Goal: Information Seeking & Learning: Find specific fact

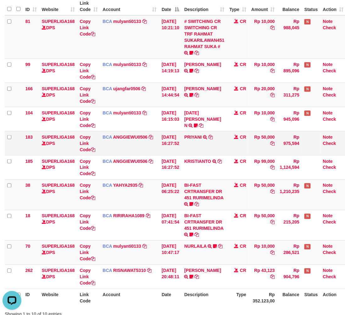
click at [135, 133] on td "BCA ANGGIEWU0506 DPS ANGGIE WULANDARI mutasi_20251001_4804 | 183 mutasi_2025100…" at bounding box center [129, 143] width 59 height 24
click at [131, 134] on link "ANGGIEWU0506" at bounding box center [130, 136] width 35 height 5
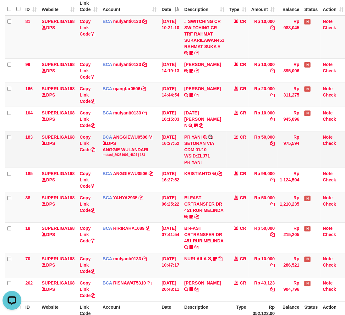
click at [213, 137] on icon at bounding box center [210, 137] width 4 height 4
click at [273, 159] on td "Rp 50,000" at bounding box center [263, 149] width 29 height 37
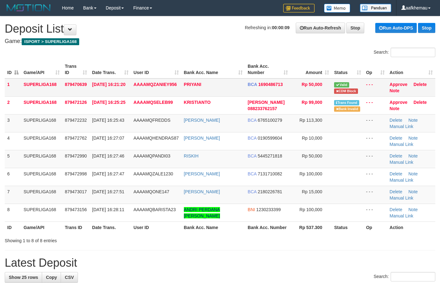
drag, startPoint x: 168, startPoint y: 29, endPoint x: 201, endPoint y: 81, distance: 61.8
click at [171, 31] on h1 "Refreshing in: 00:00:09 Run Auto-Refresh Stop Run Auto-DPS Stop Deposit List" at bounding box center [220, 29] width 430 height 13
copy span "ZANIEY956"
drag, startPoint x: 180, startPoint y: 84, endPoint x: 154, endPoint y: 87, distance: 25.3
click at [154, 88] on td "AAAAMQZANIEY956" at bounding box center [156, 87] width 50 height 18
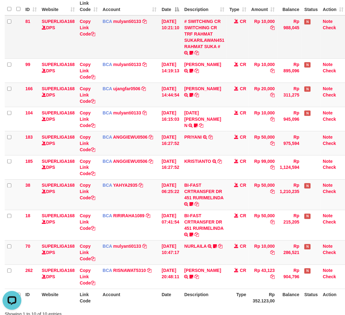
click at [273, 40] on td "Rp 10,000" at bounding box center [263, 36] width 29 height 43
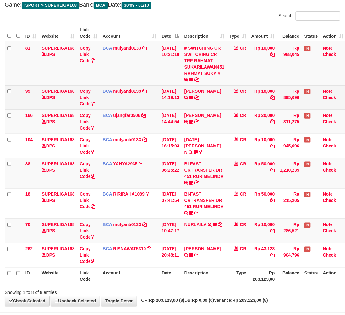
scroll to position [63, 0]
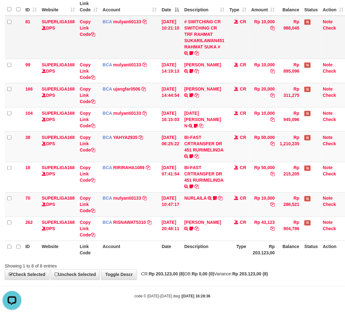
click at [249, 41] on td "CR" at bounding box center [238, 37] width 22 height 43
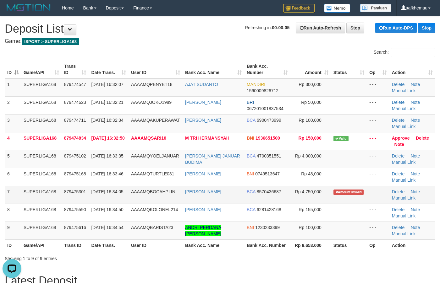
copy tr "[PERSON_NAME]"
drag, startPoint x: 239, startPoint y: 193, endPoint x: 182, endPoint y: 192, distance: 56.8
click at [182, 192] on tr "7 SUPERLIGA168 879475301 01/10/2025 16:34:05 AAAAMQBOCAHPLIN MUHAMMAD HILMI WIA…" at bounding box center [220, 195] width 430 height 18
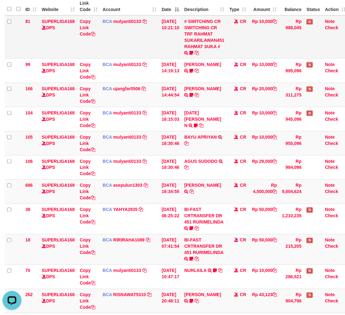
click at [274, 46] on td "Rp 10,000" at bounding box center [264, 36] width 31 height 43
click at [266, 38] on td "Rp 10,000" at bounding box center [264, 36] width 31 height 43
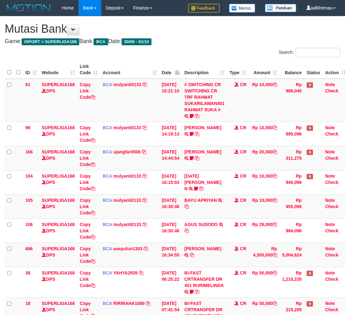
scroll to position [51, 0]
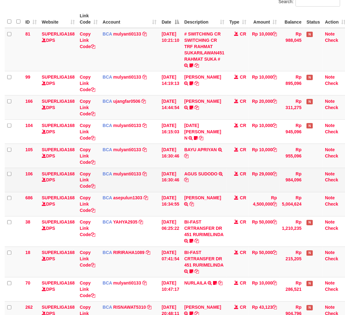
scroll to position [63, 0]
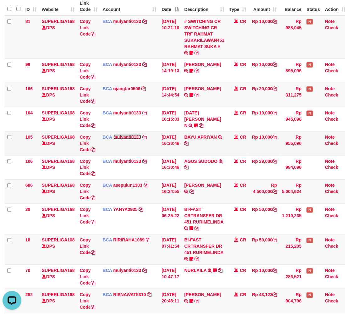
click at [126, 137] on link "mulyanti0133" at bounding box center [127, 136] width 28 height 5
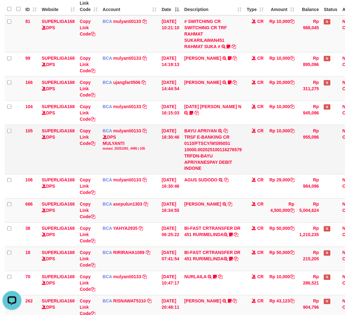
click at [266, 152] on td "CR" at bounding box center [255, 149] width 22 height 49
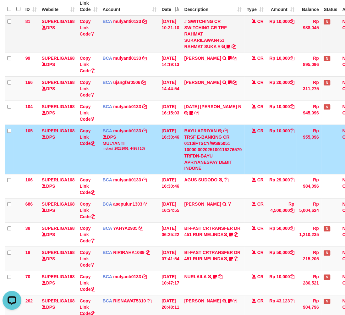
click at [255, 47] on td "CR" at bounding box center [255, 33] width 22 height 37
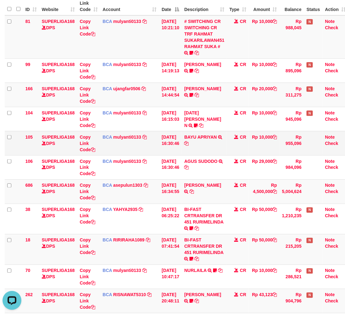
click at [316, 154] on td at bounding box center [313, 143] width 19 height 24
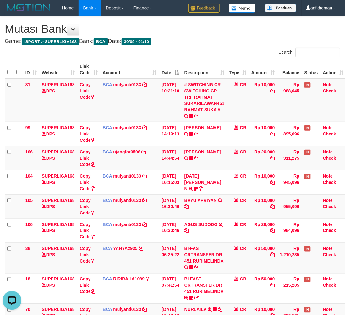
click at [258, 49] on div "Search:" at bounding box center [258, 53] width 163 height 11
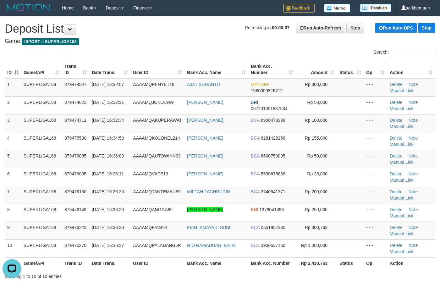
click at [133, 26] on h1 "Refreshing in: 00:00:07 Run Auto-Refresh Stop Run Auto-DPS Stop Deposit List" at bounding box center [220, 29] width 430 height 13
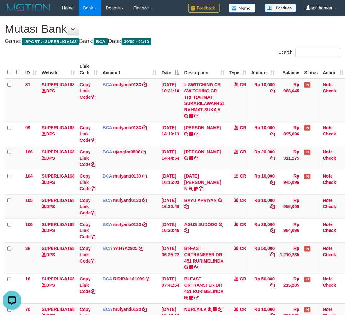
click at [254, 41] on h4 "Game: ISPORT > SUPERLIGA168 Bank: BCA Date: 30/09 - 01/10" at bounding box center [172, 41] width 335 height 6
click at [248, 50] on div "Search:" at bounding box center [258, 53] width 163 height 11
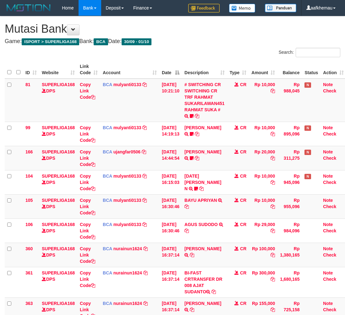
click at [249, 44] on h4 "Game: ISPORT > SUPERLIGA168 Bank: BCA Date: 30/09 - 01/10" at bounding box center [172, 41] width 335 height 6
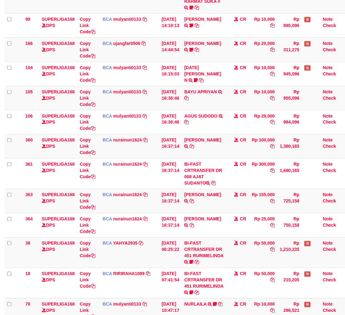
scroll to position [118, 0]
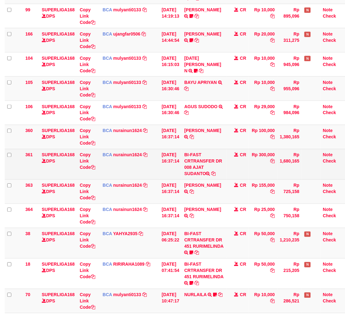
click at [286, 174] on td "Rp 1,680,165" at bounding box center [289, 164] width 24 height 30
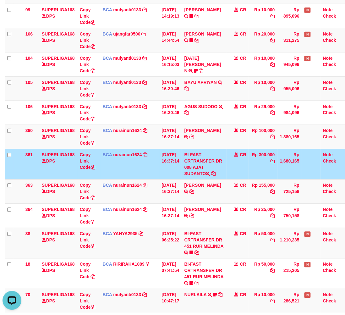
scroll to position [0, 0]
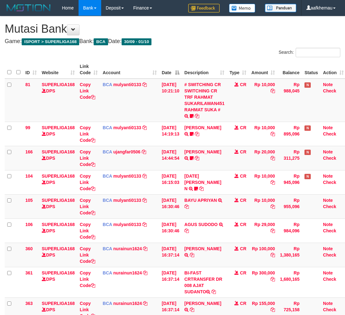
scroll to position [105, 0]
click at [243, 42] on h4 "Game: ISPORT > SUPERLIGA168 Bank: BCA Date: 30/09 - 01/10" at bounding box center [172, 41] width 335 height 6
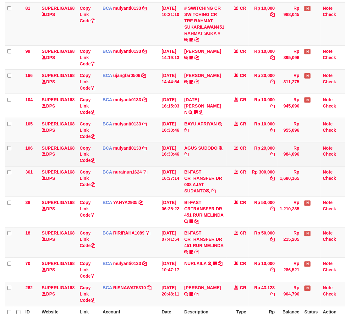
scroll to position [78, 0]
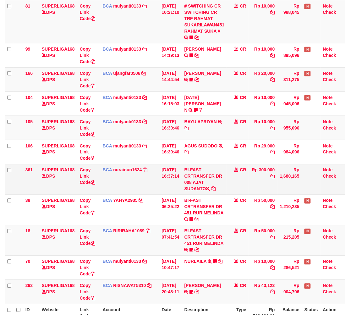
click at [135, 173] on td "BCA nurainun1624 DPS NURAINUN HARAHAP mutasi_20251001_4872 | 361 mutasi_2025100…" at bounding box center [129, 179] width 59 height 30
click at [134, 172] on link "nurainun1624" at bounding box center [127, 169] width 29 height 5
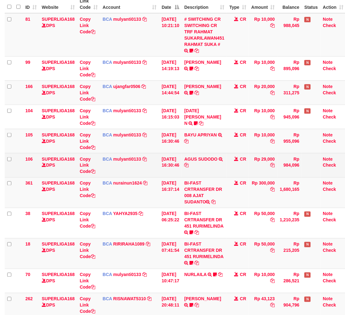
scroll to position [78, 0]
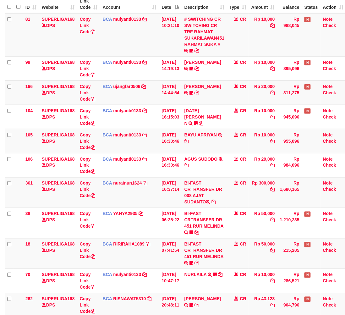
scroll to position [78, 0]
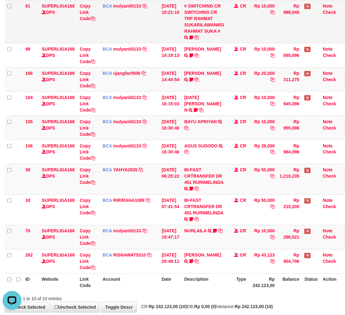
click at [259, 27] on td "Rp 10,000" at bounding box center [263, 21] width 29 height 43
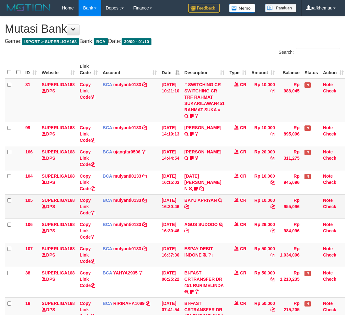
scroll to position [65, 0]
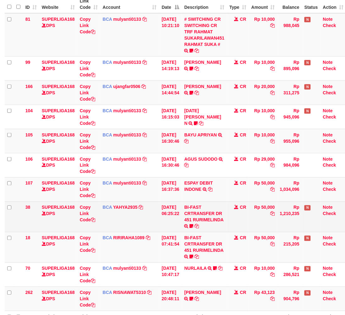
scroll to position [78, 0]
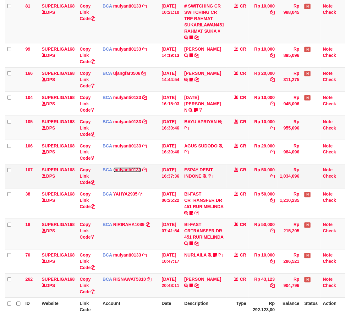
click at [131, 170] on link "mulyanti0133" at bounding box center [127, 169] width 28 height 5
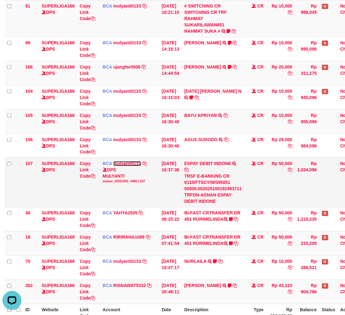
scroll to position [0, 0]
click at [261, 109] on td "CR" at bounding box center [255, 121] width 22 height 24
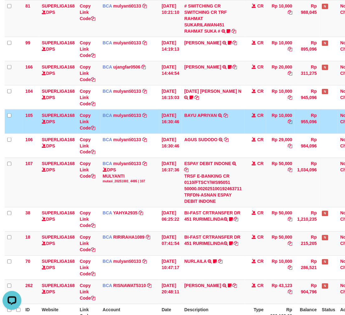
click at [260, 113] on td "CR" at bounding box center [255, 121] width 22 height 24
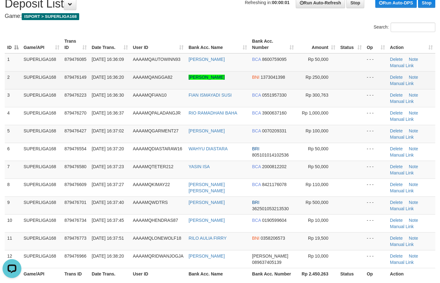
scroll to position [39, 0]
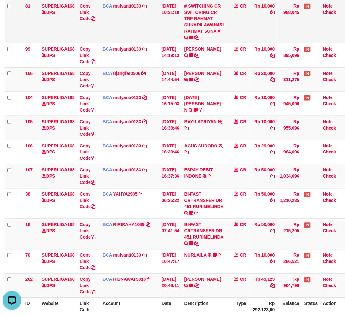
click at [249, 29] on td "CR" at bounding box center [238, 21] width 22 height 43
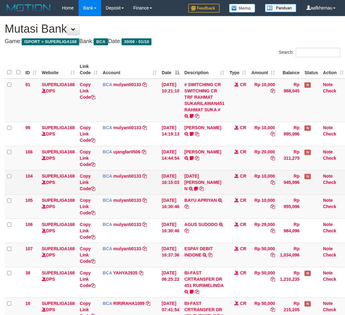
scroll to position [78, 0]
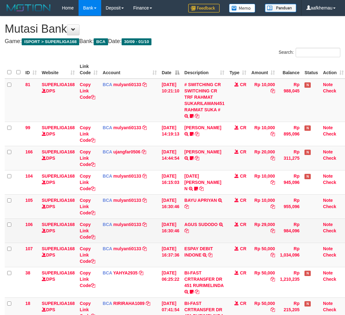
scroll to position [78, 0]
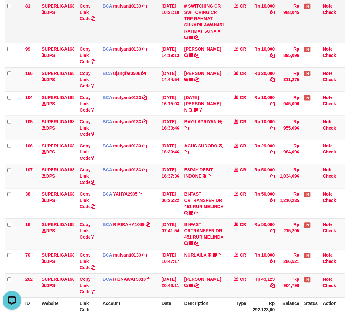
click at [274, 26] on td "Rp 10,000" at bounding box center [263, 21] width 29 height 43
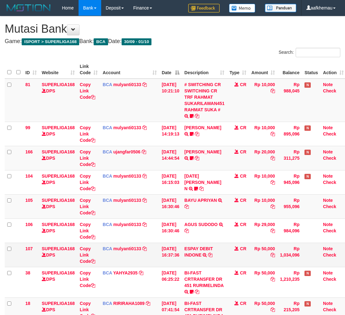
scroll to position [78, 0]
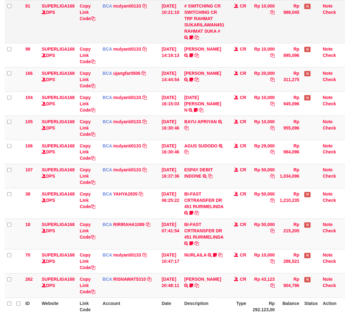
click at [255, 33] on td "Rp 10,000" at bounding box center [263, 21] width 29 height 43
click at [253, 17] on td "Rp 10,000" at bounding box center [263, 21] width 29 height 43
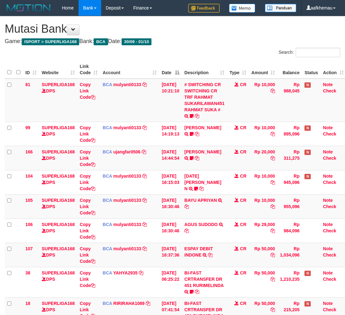
scroll to position [78, 0]
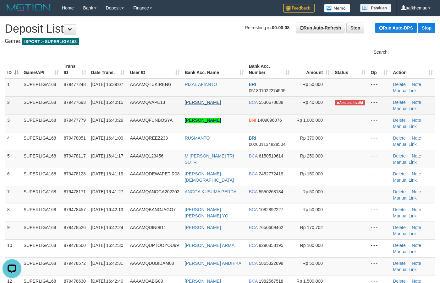
copy link "VARLIND PETRUS"
drag, startPoint x: 226, startPoint y: 102, endPoint x: 187, endPoint y: 103, distance: 39.6
click at [187, 103] on td "[PERSON_NAME]" at bounding box center [214, 105] width 64 height 18
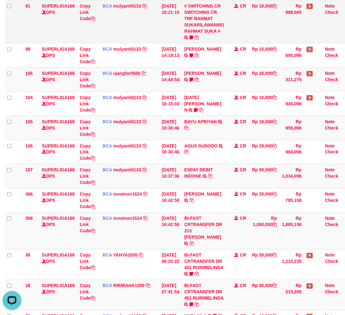
click at [256, 29] on td "Rp 10,000" at bounding box center [264, 21] width 31 height 43
click at [265, 25] on td "Rp 10,000" at bounding box center [264, 21] width 31 height 43
click at [273, 17] on td "Rp 10,000" at bounding box center [264, 21] width 31 height 43
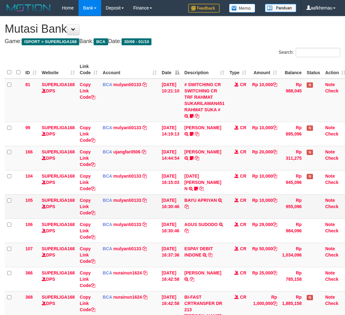
scroll to position [65, 0]
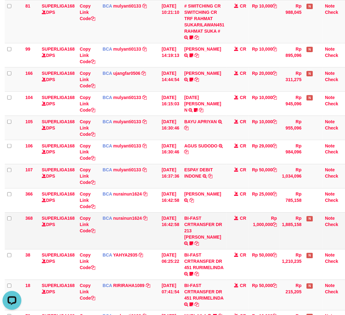
click at [249, 234] on td "CR" at bounding box center [238, 230] width 22 height 37
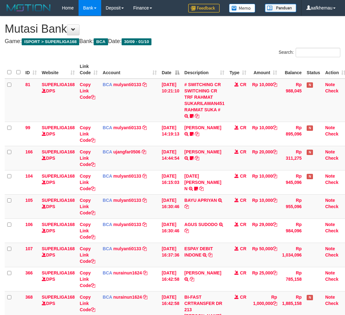
scroll to position [65, 0]
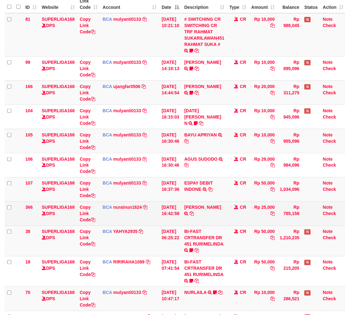
scroll to position [78, 0]
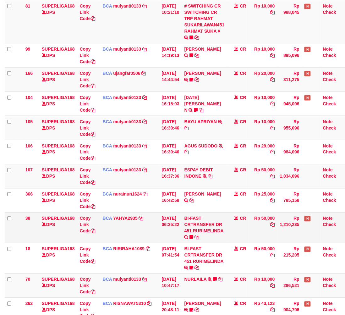
click at [262, 235] on td "Rp 50,000" at bounding box center [263, 227] width 29 height 30
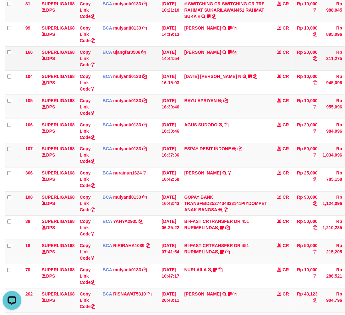
click at [264, 54] on td "[PERSON_NAME] PRAYOG TRSF E-BANKING CR 0110/FTSCY/WS95031 20000.00[PERSON_NAME]…" at bounding box center [226, 58] width 88 height 24
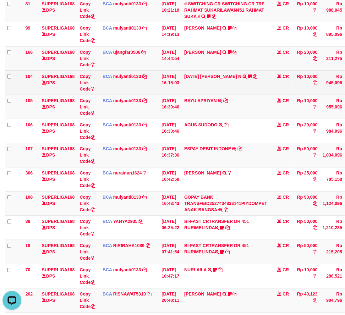
click at [243, 89] on td "[DATE] [PERSON_NAME] N TRSF E-BANKING CR 0110/FTSCY/WS95051 10000.0020251001929…" at bounding box center [226, 82] width 88 height 24
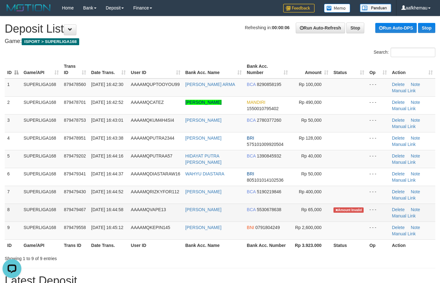
copy tr "[PERSON_NAME]"
drag, startPoint x: 225, startPoint y: 209, endPoint x: 178, endPoint y: 214, distance: 47.1
click at [178, 214] on tr "8 SUPERLIGA168 879479467 [DATE] 16:44:58 AAAAMQVAPE13 [PERSON_NAME] BCA 5530678…" at bounding box center [220, 213] width 430 height 18
